Goal: Task Accomplishment & Management: Manage account settings

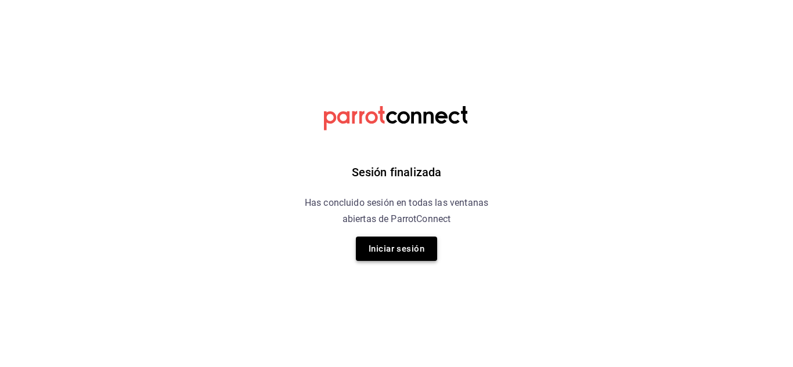
click at [391, 252] on button "Iniciar sesión" at bounding box center [396, 249] width 81 height 24
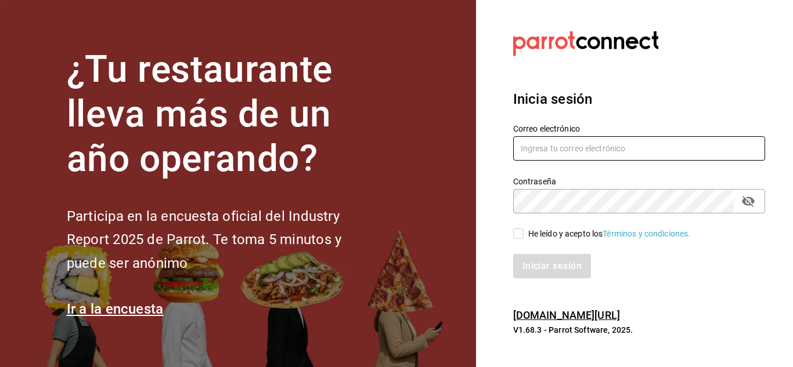
type input "irving.valles@grupocosteno.com"
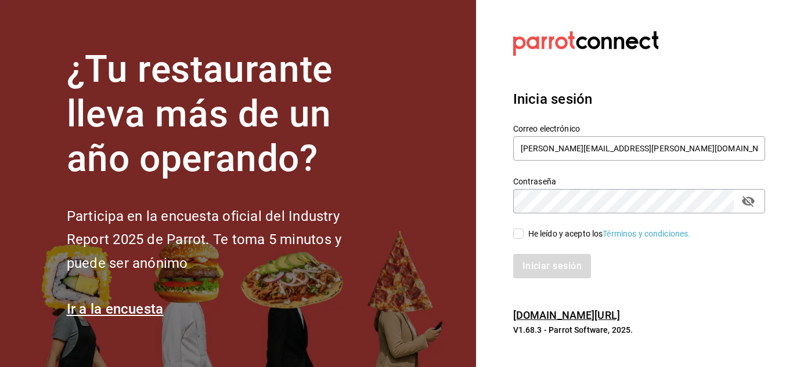
click at [519, 235] on input "He leído y acepto los Términos y condiciones." at bounding box center [518, 234] width 10 height 10
checkbox input "true"
click at [539, 265] on button "Iniciar sesión" at bounding box center [552, 266] width 79 height 24
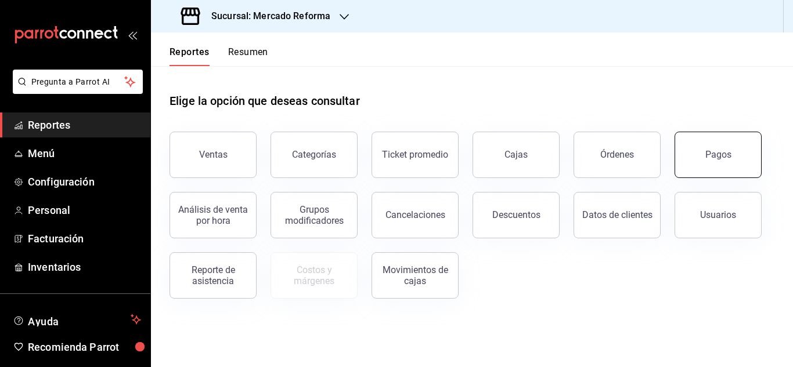
click at [739, 149] on button "Pagos" at bounding box center [717, 155] width 87 height 46
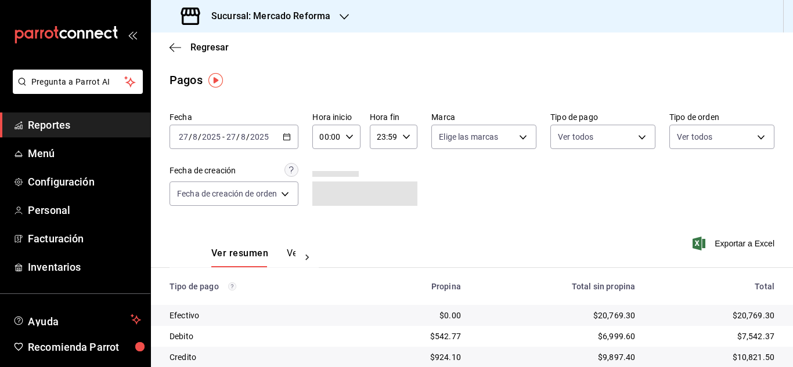
click at [347, 135] on icon "button" at bounding box center [349, 137] width 8 height 8
click at [323, 189] on span "03" at bounding box center [325, 191] width 5 height 9
click at [289, 138] on div at bounding box center [396, 183] width 793 height 367
click at [289, 138] on icon "button" at bounding box center [287, 137] width 8 height 8
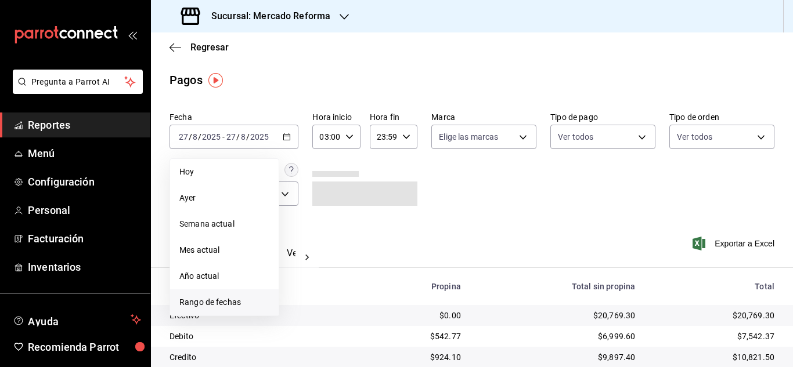
click at [214, 300] on span "Rango de fechas" at bounding box center [224, 303] width 90 height 12
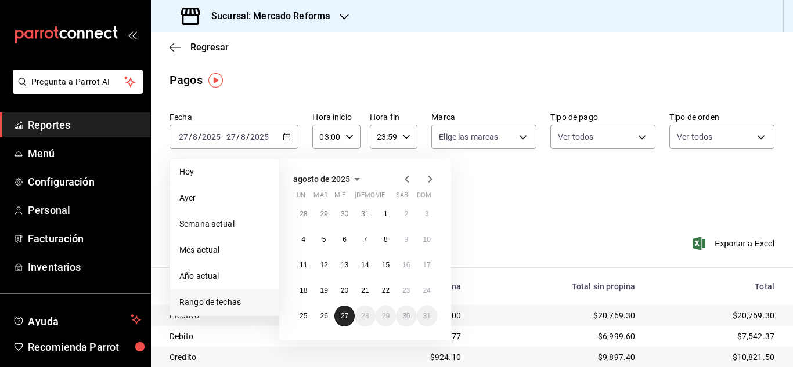
click at [334, 313] on button "27" at bounding box center [344, 316] width 20 height 21
click at [343, 315] on abbr "27" at bounding box center [345, 316] width 8 height 8
type input "00:00"
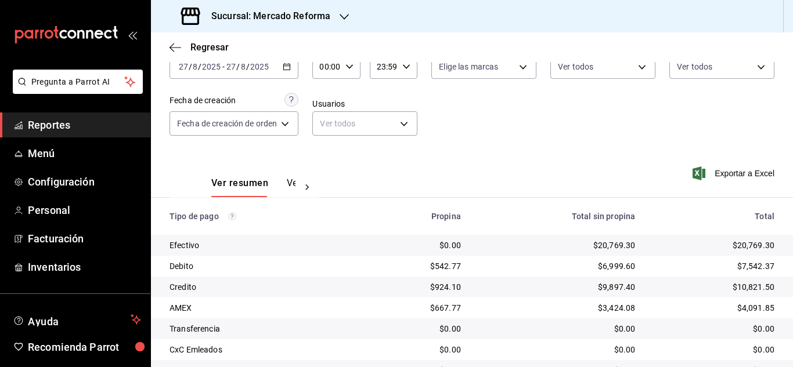
scroll to position [71, 0]
click at [102, 128] on span "Reportes" at bounding box center [84, 125] width 113 height 16
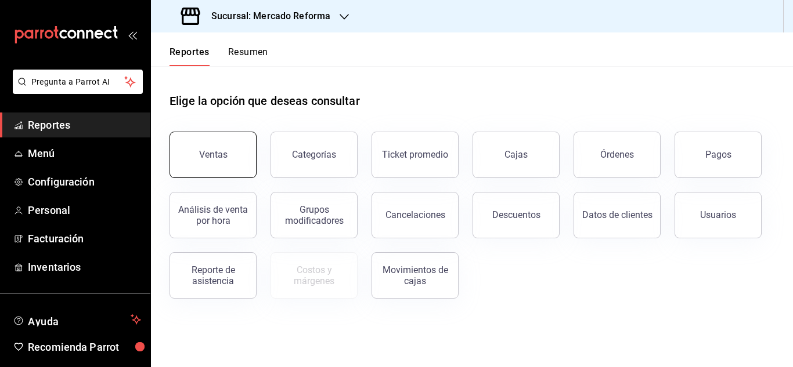
click at [223, 156] on div "Ventas" at bounding box center [213, 154] width 28 height 11
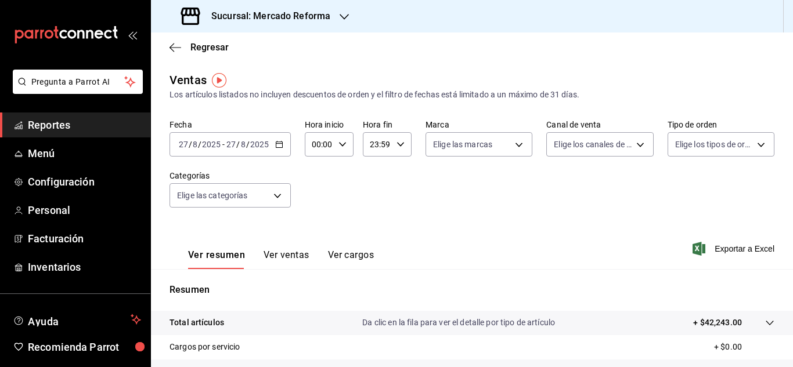
click at [341, 146] on icon "button" at bounding box center [342, 144] width 8 height 8
click at [316, 226] on span "06" at bounding box center [315, 225] width 5 height 9
click at [74, 122] on div at bounding box center [396, 183] width 793 height 367
click at [254, 143] on input "2025" at bounding box center [260, 144] width 20 height 9
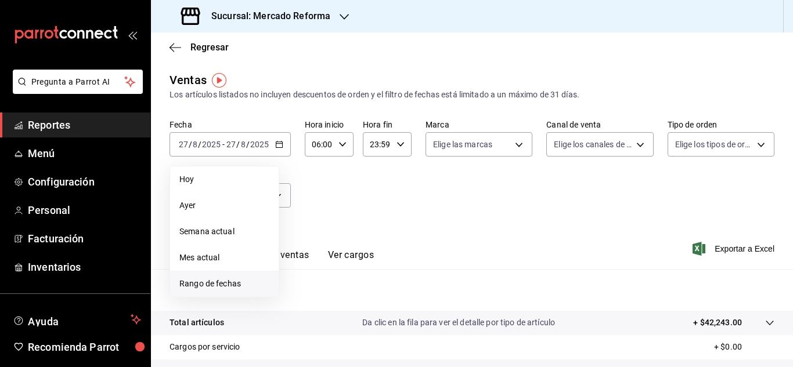
click at [181, 282] on span "Rango de fechas" at bounding box center [224, 284] width 90 height 12
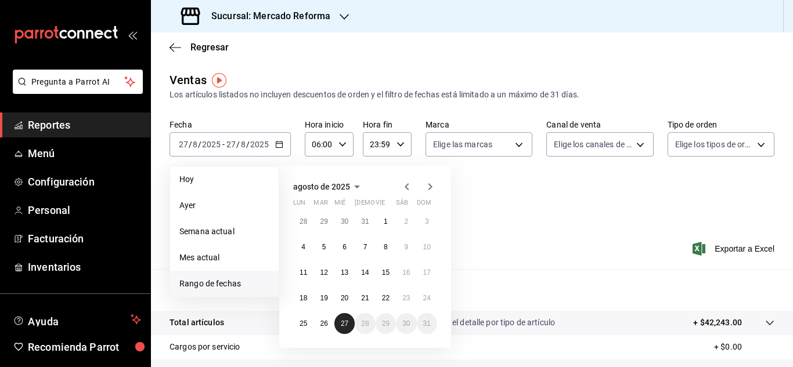
click at [335, 327] on button "27" at bounding box center [344, 323] width 20 height 21
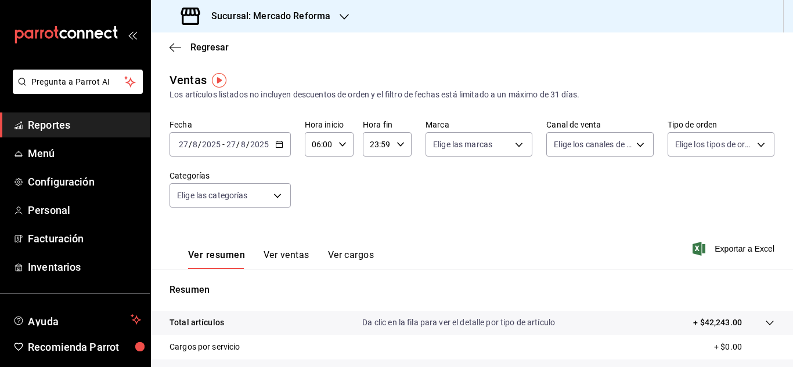
click at [340, 140] on icon "button" at bounding box center [342, 144] width 8 height 8
click at [317, 208] on span "03" at bounding box center [315, 206] width 5 height 9
type input "03:00"
click at [46, 116] on div at bounding box center [396, 183] width 793 height 367
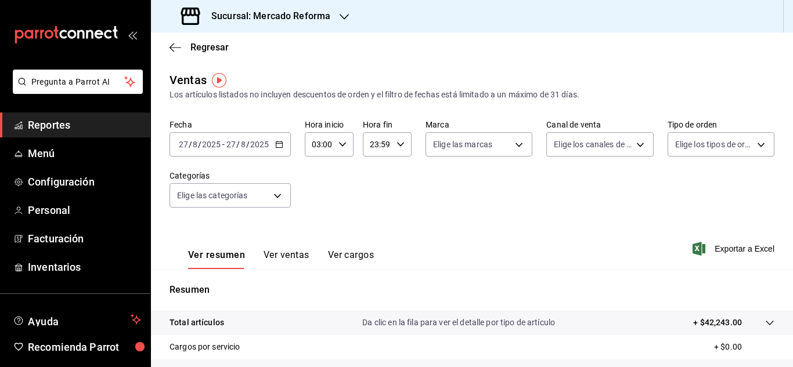
click at [62, 123] on span "Reportes" at bounding box center [84, 125] width 113 height 16
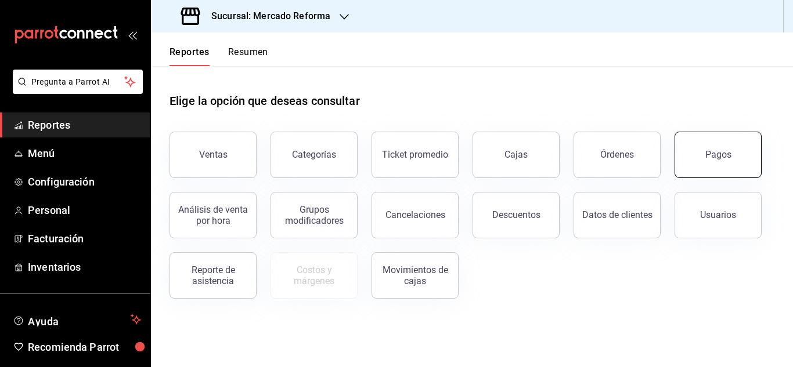
click at [698, 160] on button "Pagos" at bounding box center [717, 155] width 87 height 46
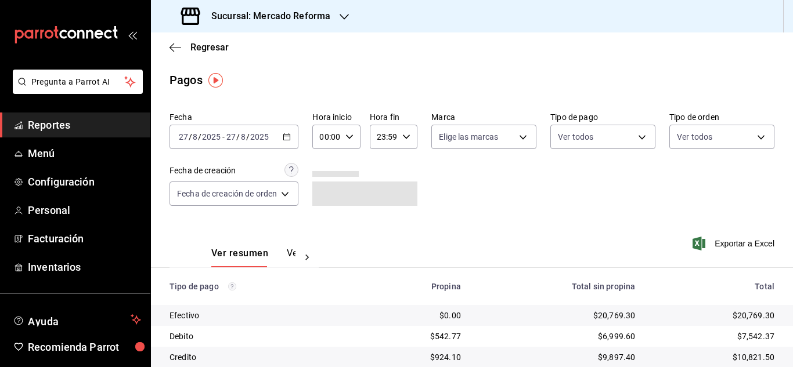
click at [355, 140] on div "00:00 Hora inicio" at bounding box center [336, 137] width 48 height 24
click at [323, 191] on span "03" at bounding box center [325, 191] width 5 height 9
type input "03:00"
click at [608, 233] on div at bounding box center [396, 183] width 793 height 367
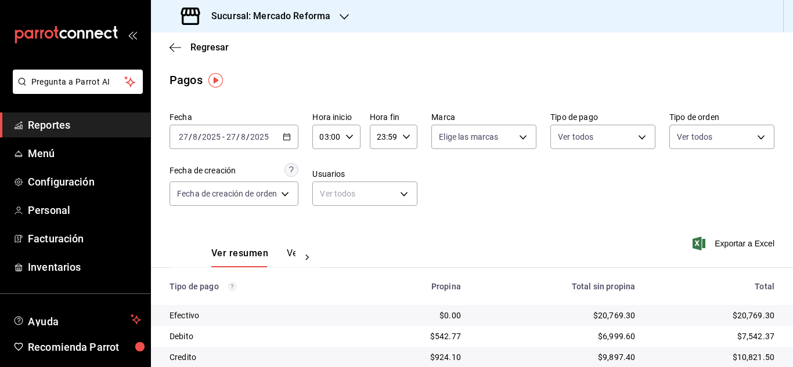
click at [335, 22] on div "Sucursal: Mercado Reforma" at bounding box center [256, 16] width 193 height 33
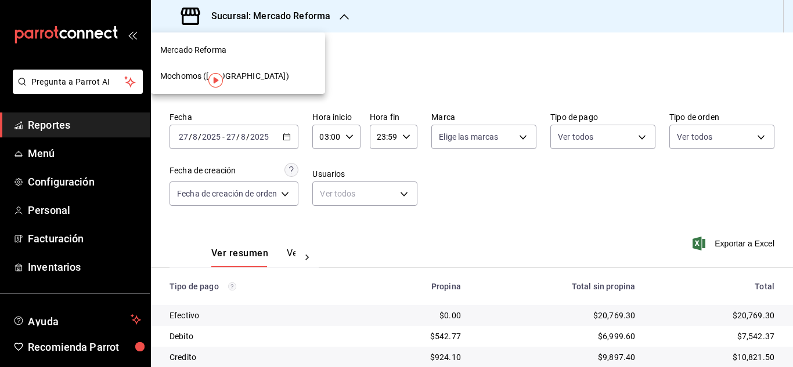
click at [205, 73] on span "Mochomos ([GEOGRAPHIC_DATA])" at bounding box center [224, 76] width 129 height 12
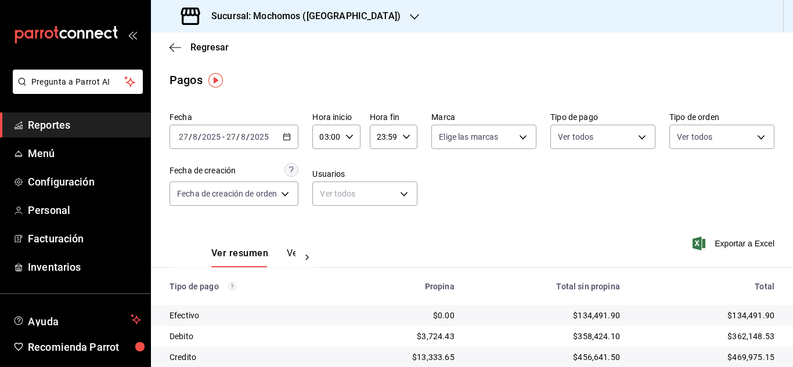
click at [40, 135] on link "Reportes" at bounding box center [75, 125] width 150 height 25
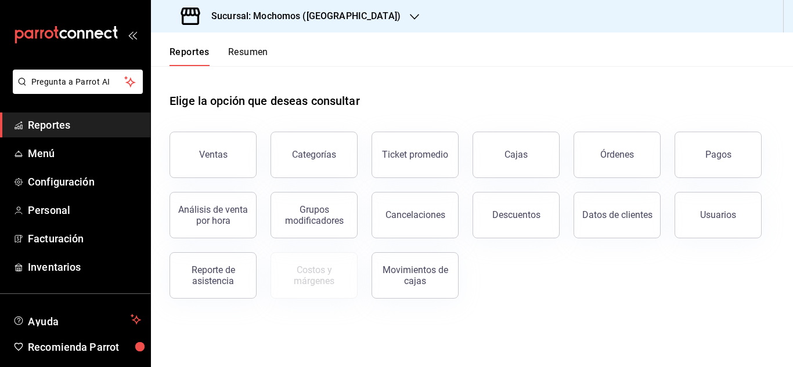
click at [35, 125] on span "Reportes" at bounding box center [84, 125] width 113 height 16
click at [706, 153] on div "Pagos" at bounding box center [718, 154] width 26 height 11
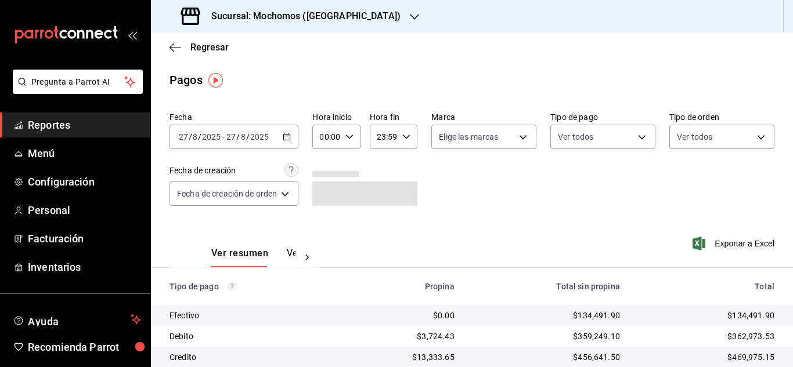
click at [278, 134] on div "[DATE] [DATE] - [DATE] [DATE]" at bounding box center [233, 137] width 129 height 24
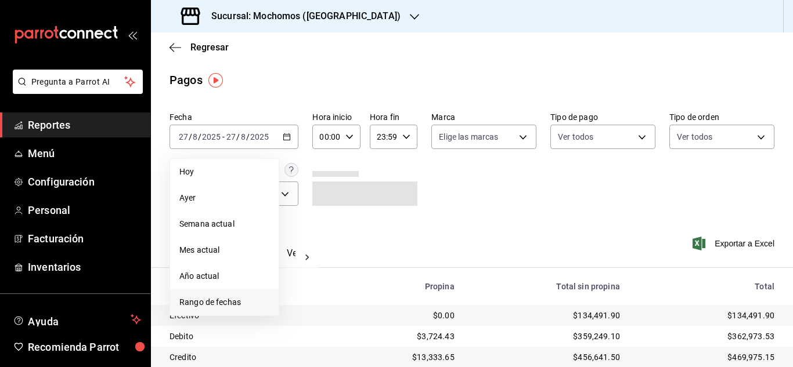
click at [238, 305] on span "Rango de fechas" at bounding box center [224, 303] width 90 height 12
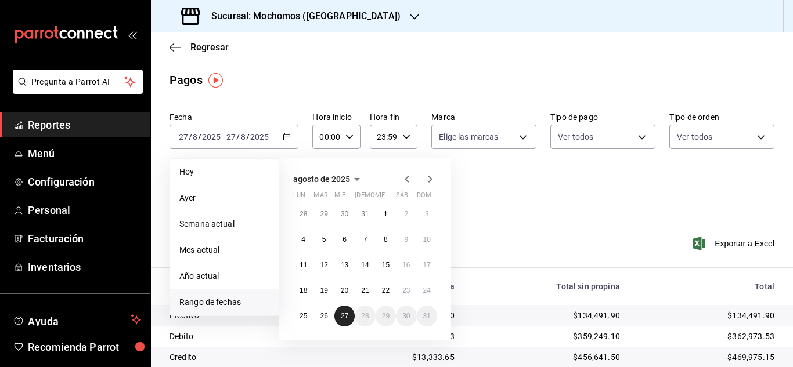
click at [340, 317] on button "27" at bounding box center [344, 316] width 20 height 21
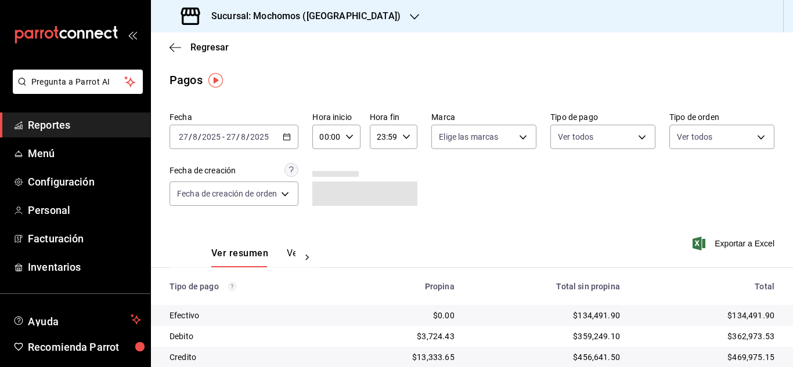
click at [486, 188] on div "Fecha [DATE] [DATE] - [DATE] [DATE] Hora inicio 00:00 Hora inicio Hora fin 23:5…" at bounding box center [471, 163] width 605 height 113
click at [350, 130] on div "00:00 Hora inicio" at bounding box center [336, 137] width 48 height 24
click at [329, 198] on button "03" at bounding box center [325, 191] width 19 height 23
click at [428, 201] on div at bounding box center [396, 183] width 793 height 367
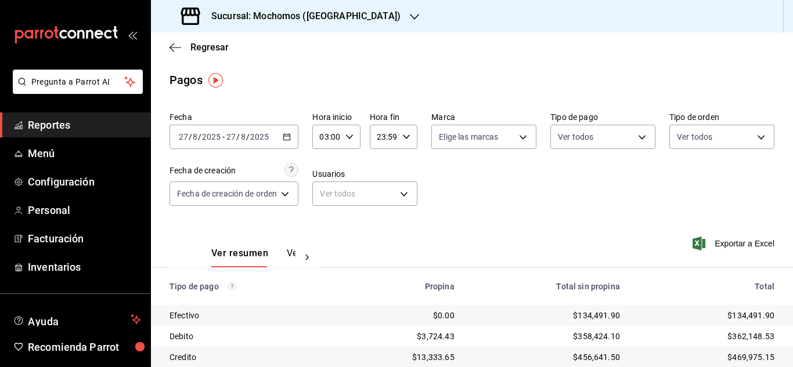
click at [353, 138] on div "03:00 Hora inicio" at bounding box center [336, 137] width 48 height 24
click at [324, 196] on span "06" at bounding box center [325, 191] width 5 height 9
click at [443, 228] on div at bounding box center [396, 183] width 793 height 367
click at [286, 138] on icon "button" at bounding box center [287, 137] width 8 height 8
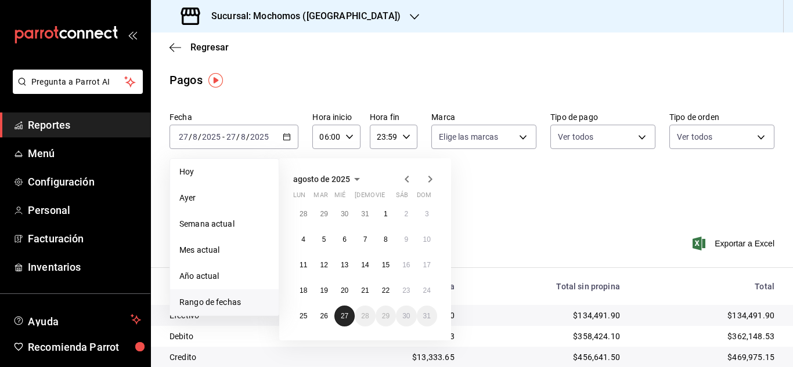
click at [344, 324] on button "27" at bounding box center [344, 316] width 20 height 21
click at [345, 139] on icon "button" at bounding box center [349, 137] width 8 height 8
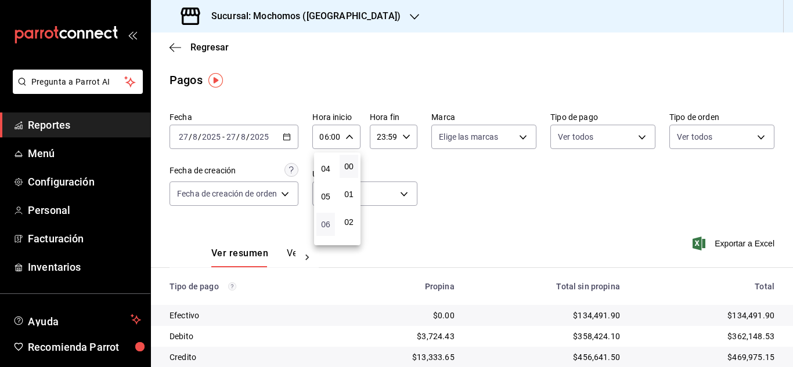
scroll to position [51, 0]
click at [322, 194] on button "03" at bounding box center [325, 198] width 19 height 23
type input "03:00"
click at [446, 238] on div at bounding box center [396, 183] width 793 height 367
click at [104, 128] on span "Reportes" at bounding box center [84, 125] width 113 height 16
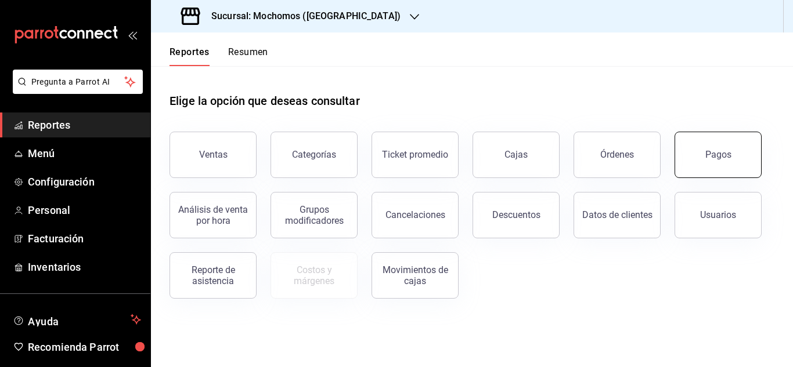
click at [718, 158] on div "Pagos" at bounding box center [718, 154] width 26 height 11
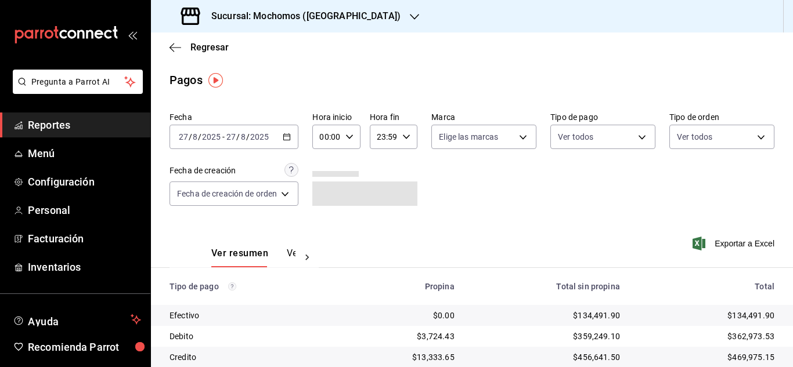
click at [279, 140] on div "[DATE] [DATE] - [DATE] [DATE]" at bounding box center [233, 137] width 129 height 24
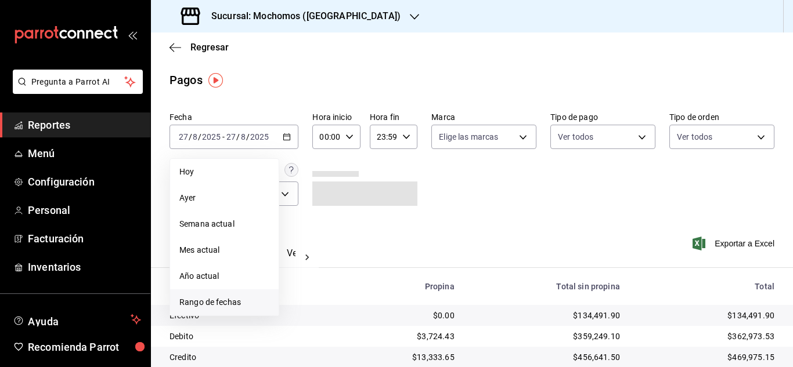
click at [222, 305] on span "Rango de fechas" at bounding box center [224, 303] width 90 height 12
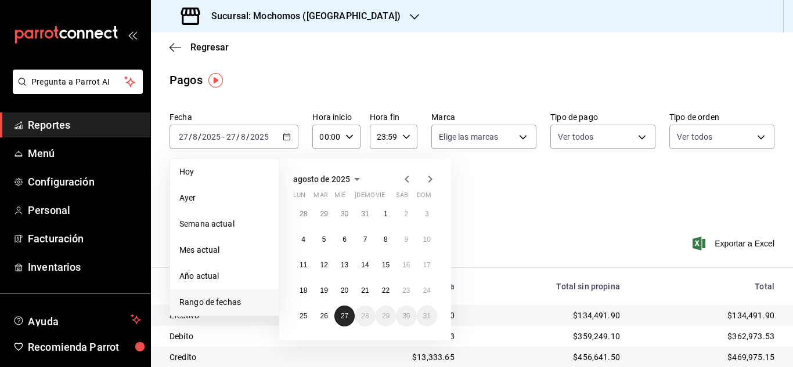
click at [341, 308] on button "27" at bounding box center [344, 316] width 20 height 21
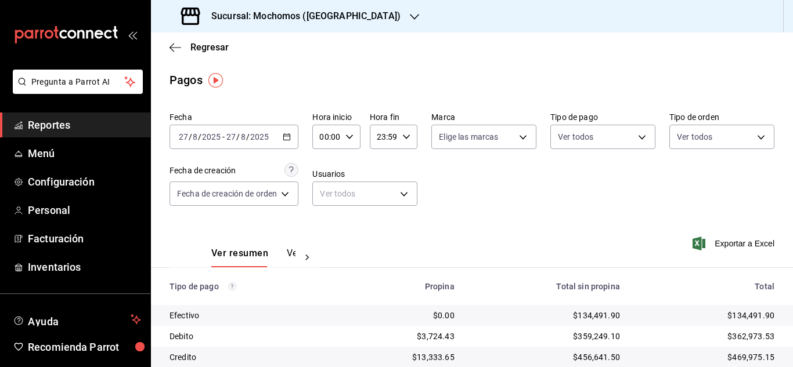
click at [349, 138] on icon "button" at bounding box center [349, 137] width 8 height 8
click at [326, 230] on button "04" at bounding box center [325, 219] width 19 height 23
type input "04:00"
drag, startPoint x: 788, startPoint y: 250, endPoint x: 783, endPoint y: 300, distance: 50.1
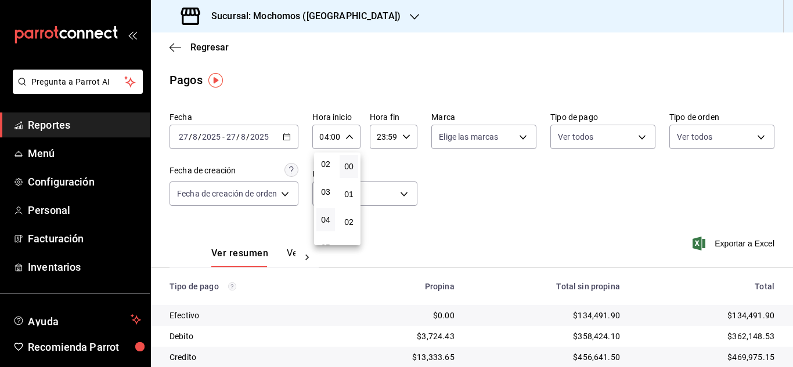
click at [783, 300] on div at bounding box center [396, 183] width 793 height 367
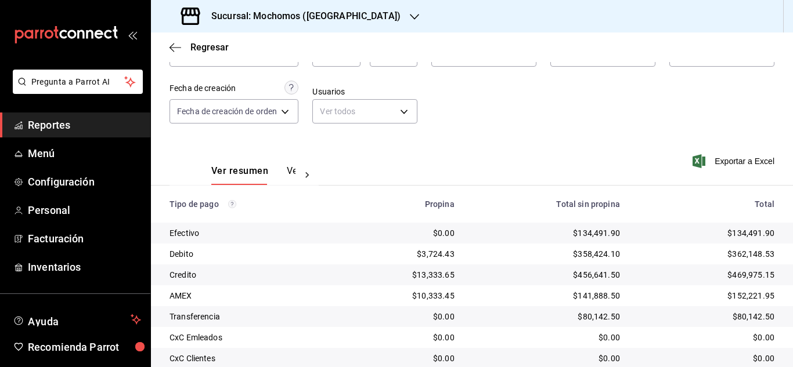
scroll to position [124, 0]
